Goal: Navigation & Orientation: Find specific page/section

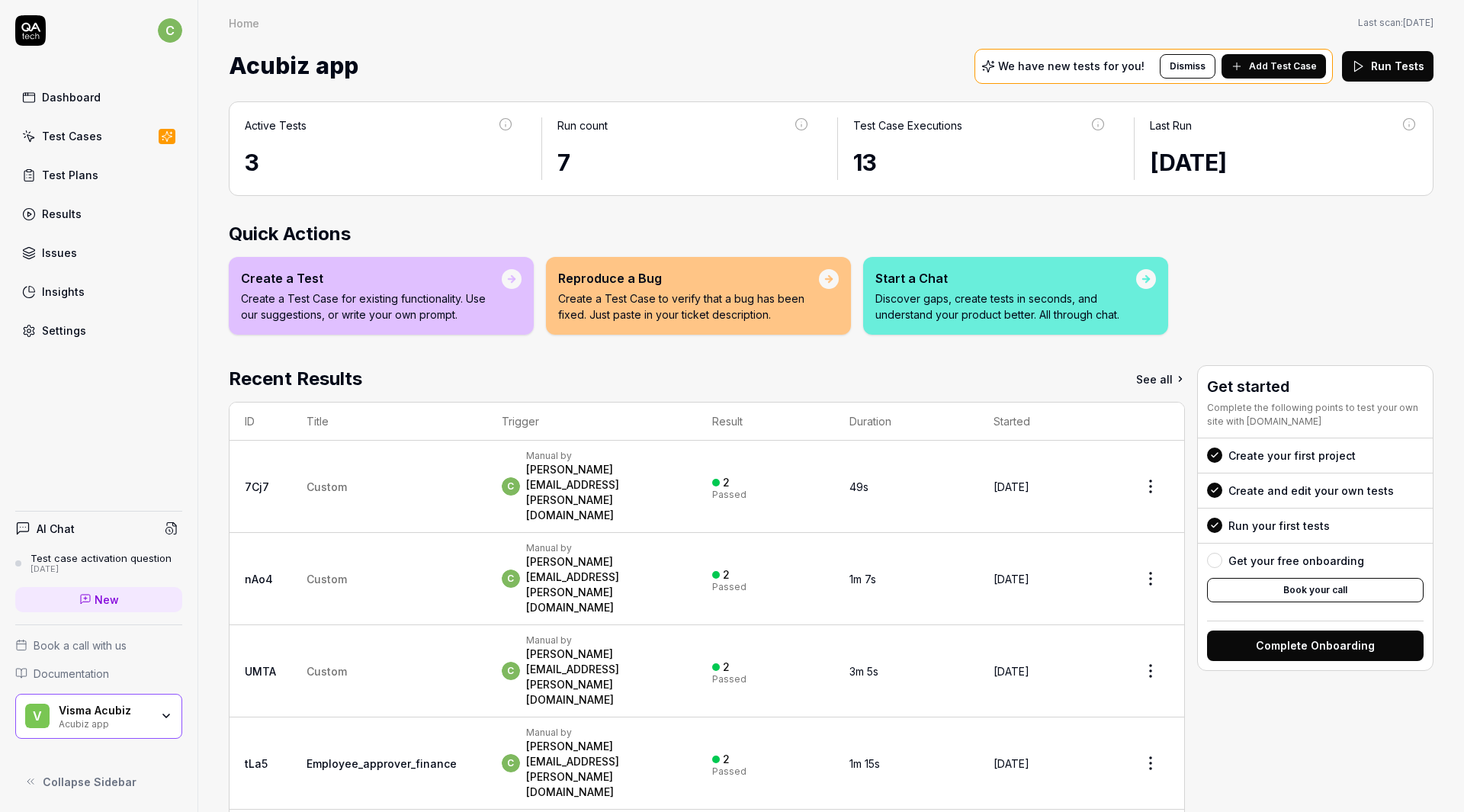
click at [76, 139] on div "Test Cases" at bounding box center [72, 136] width 60 height 16
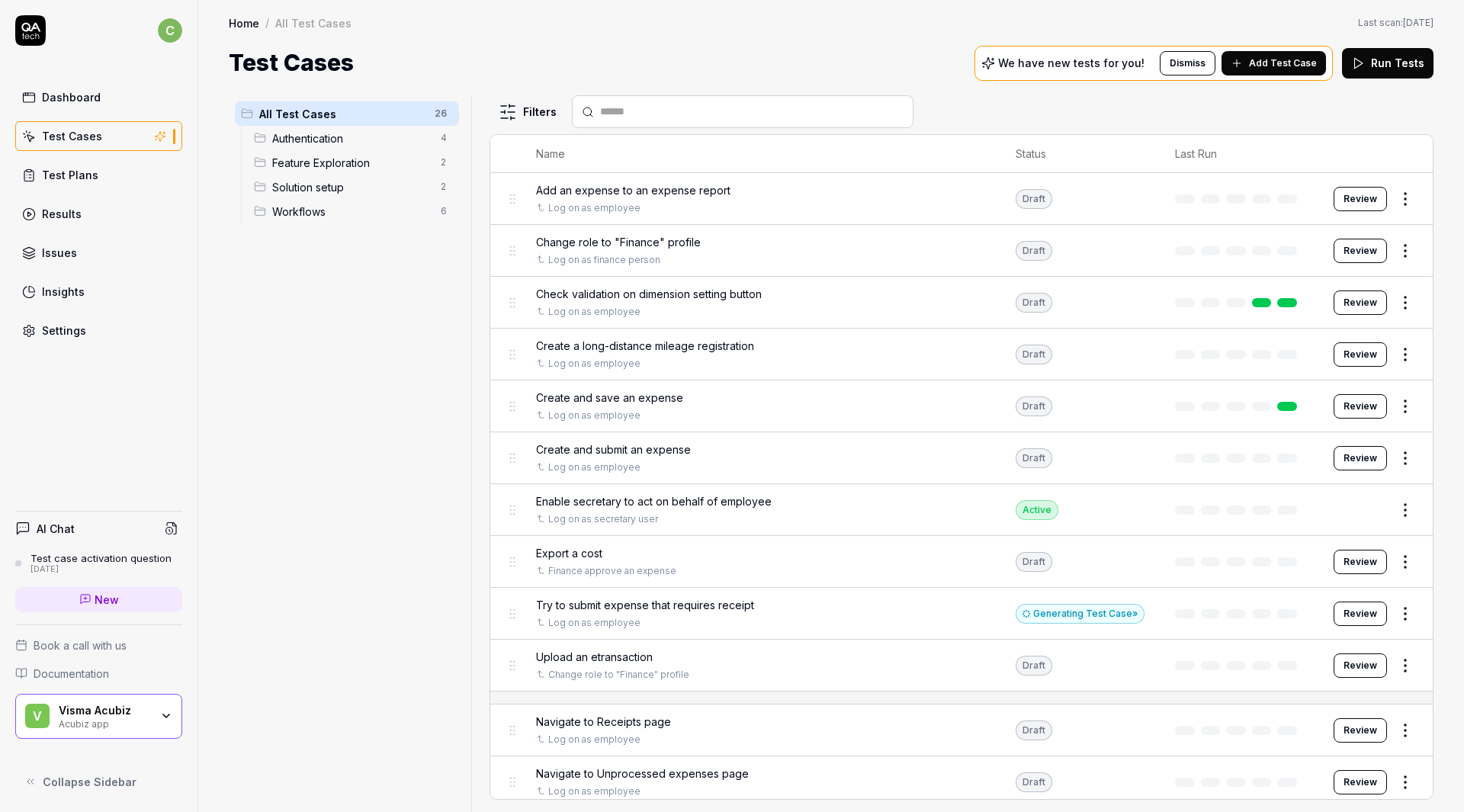
click at [88, 718] on div "Acubiz app" at bounding box center [105, 722] width 92 height 12
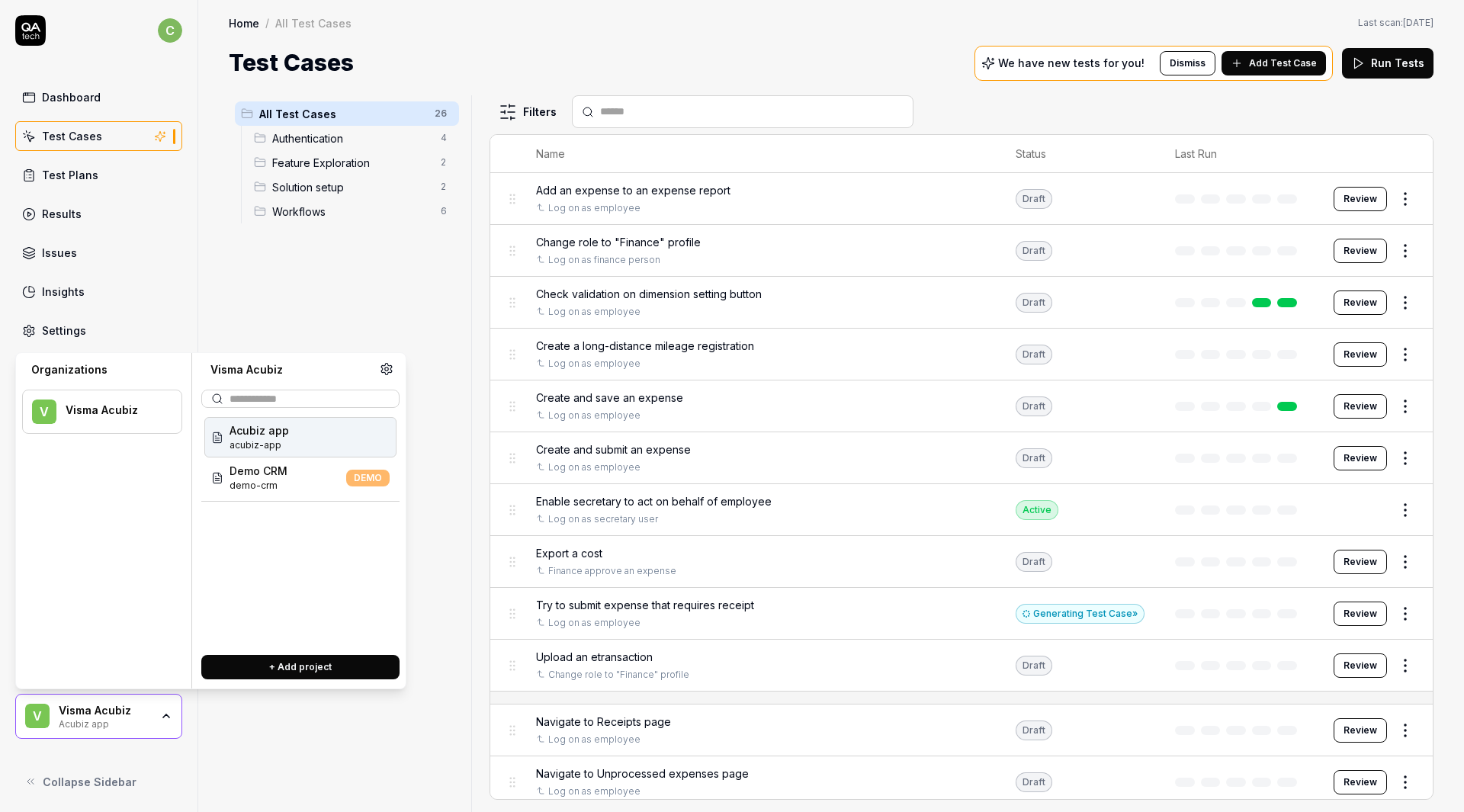
click at [252, 437] on span "Acubiz app" at bounding box center [259, 430] width 59 height 16
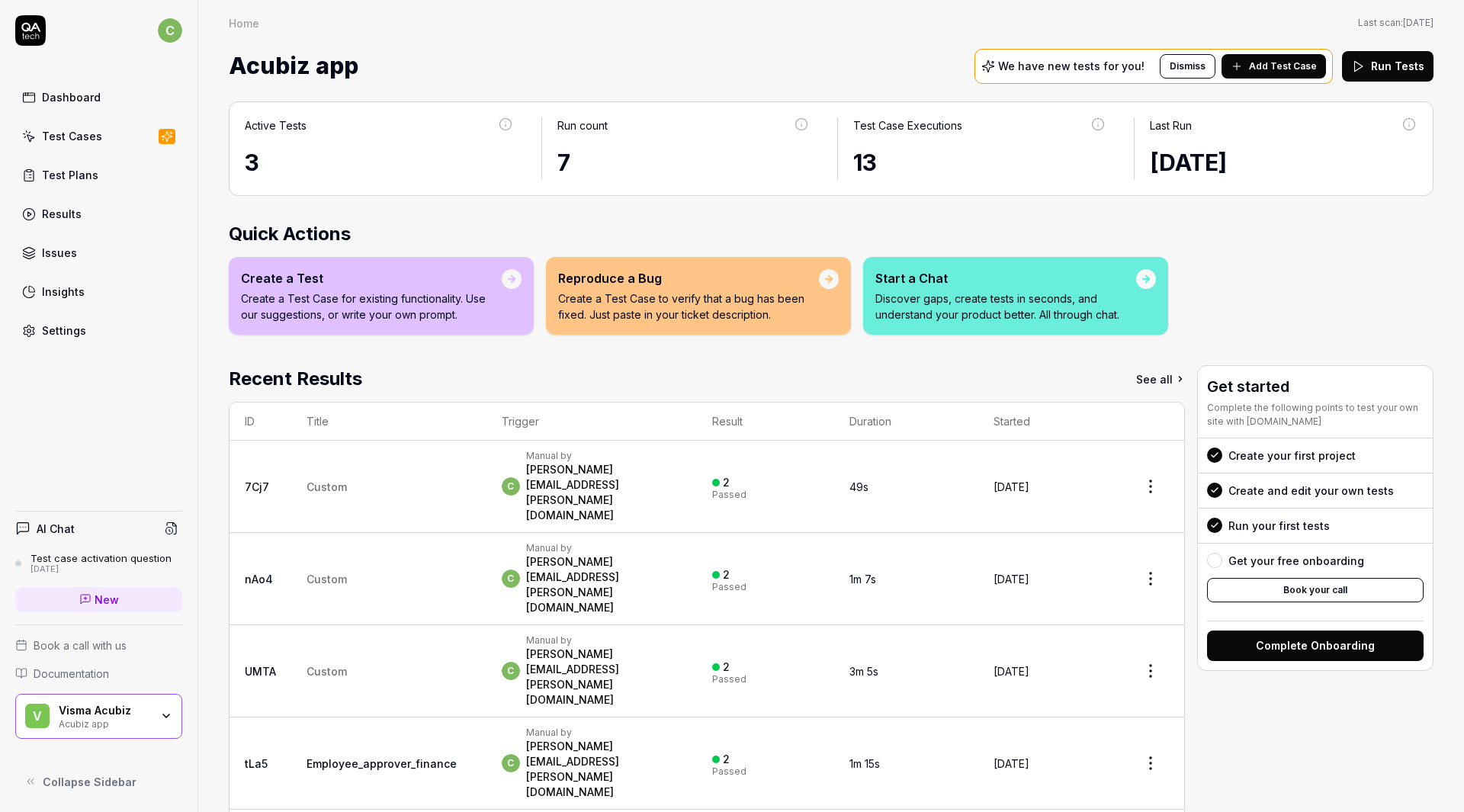
click at [82, 138] on div "Test Cases" at bounding box center [72, 136] width 60 height 16
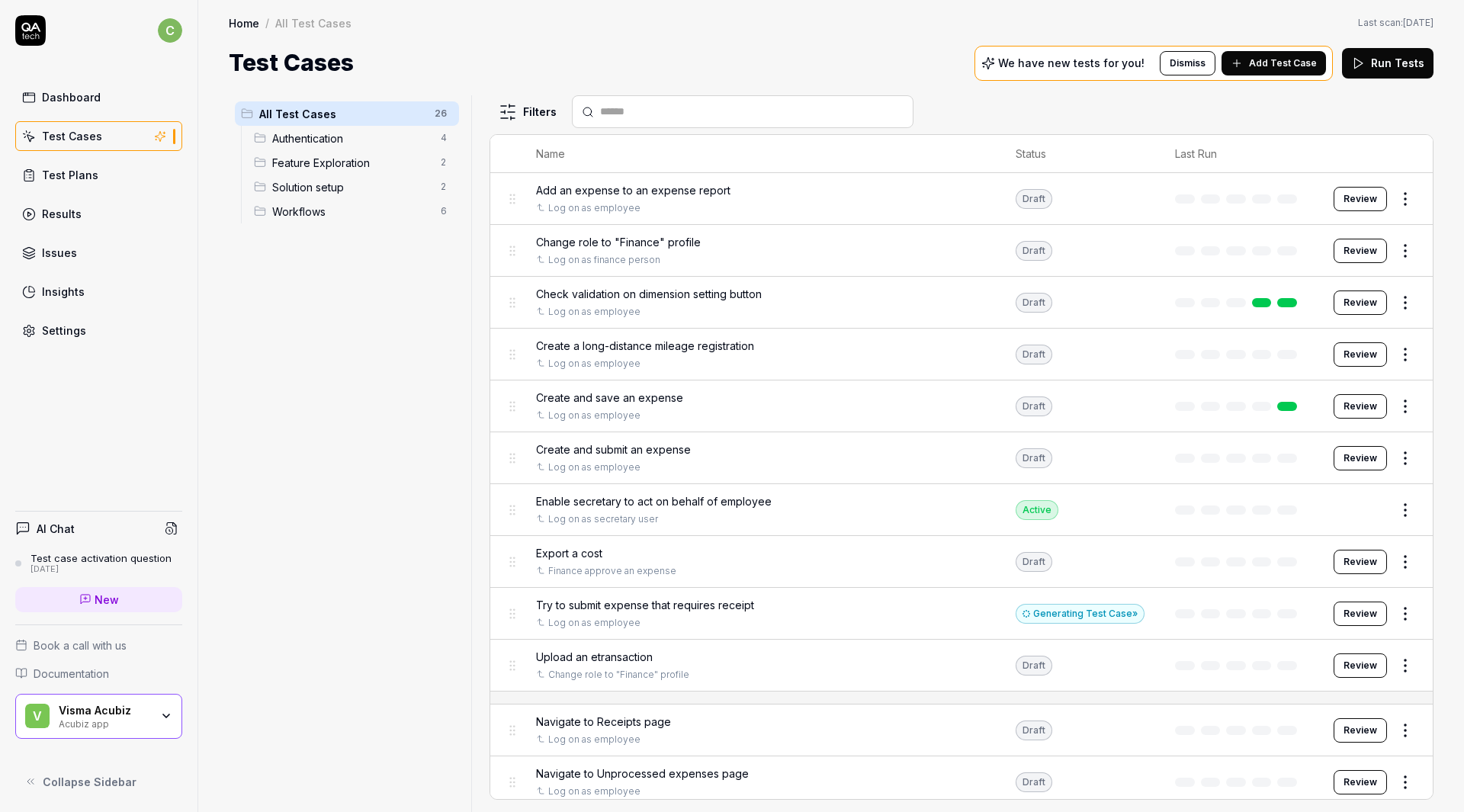
click at [542, 33] on div "Home / All Test Cases Home / All Test Cases Last scan: [DATE] Test Cases We hav…" at bounding box center [831, 39] width 1265 height 80
click at [564, 39] on div "Home / All Test Cases Home / All Test Cases Last scan: [DATE] Test Cases We hav…" at bounding box center [831, 39] width 1265 height 80
click at [494, 41] on div "Home / All Test Cases Home / All Test Cases Last scan: [DATE] Test Cases We hav…" at bounding box center [831, 39] width 1265 height 80
click at [698, 22] on div "Home / All Test Cases Last scan: [DATE]" at bounding box center [831, 22] width 1205 height 15
